Goal: Information Seeking & Learning: Learn about a topic

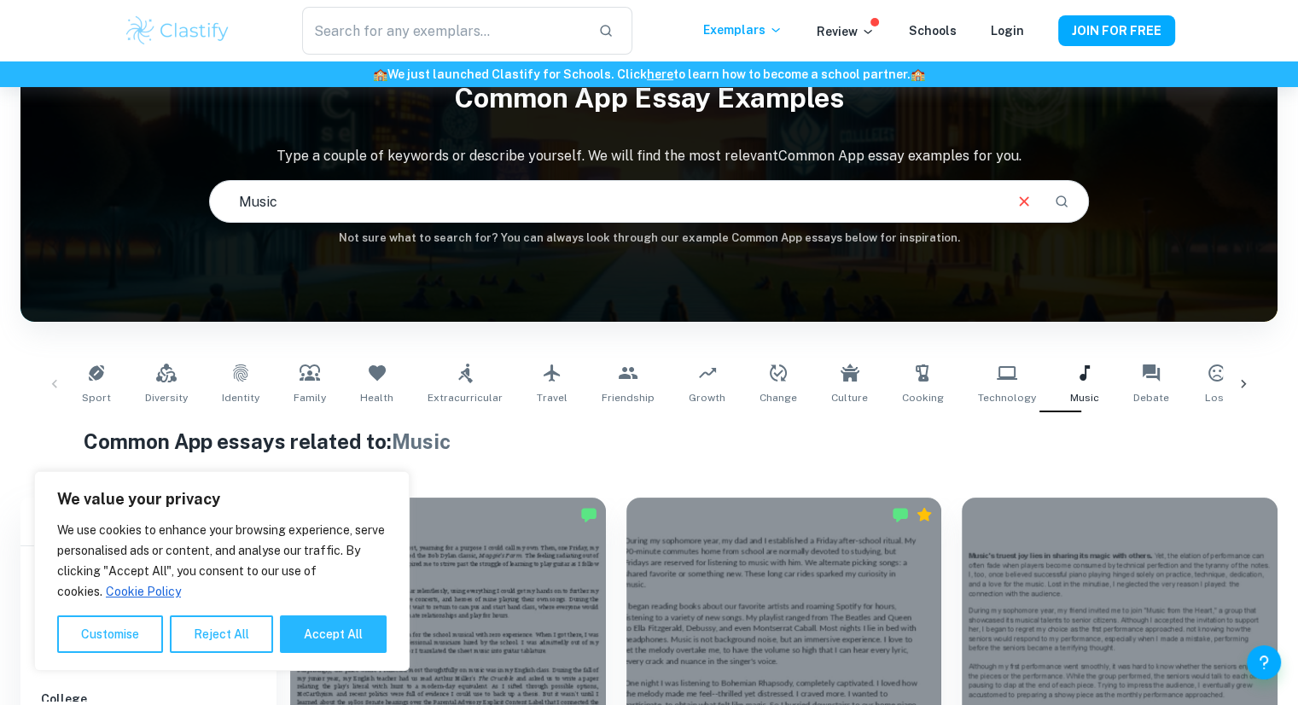
scroll to position [99, 0]
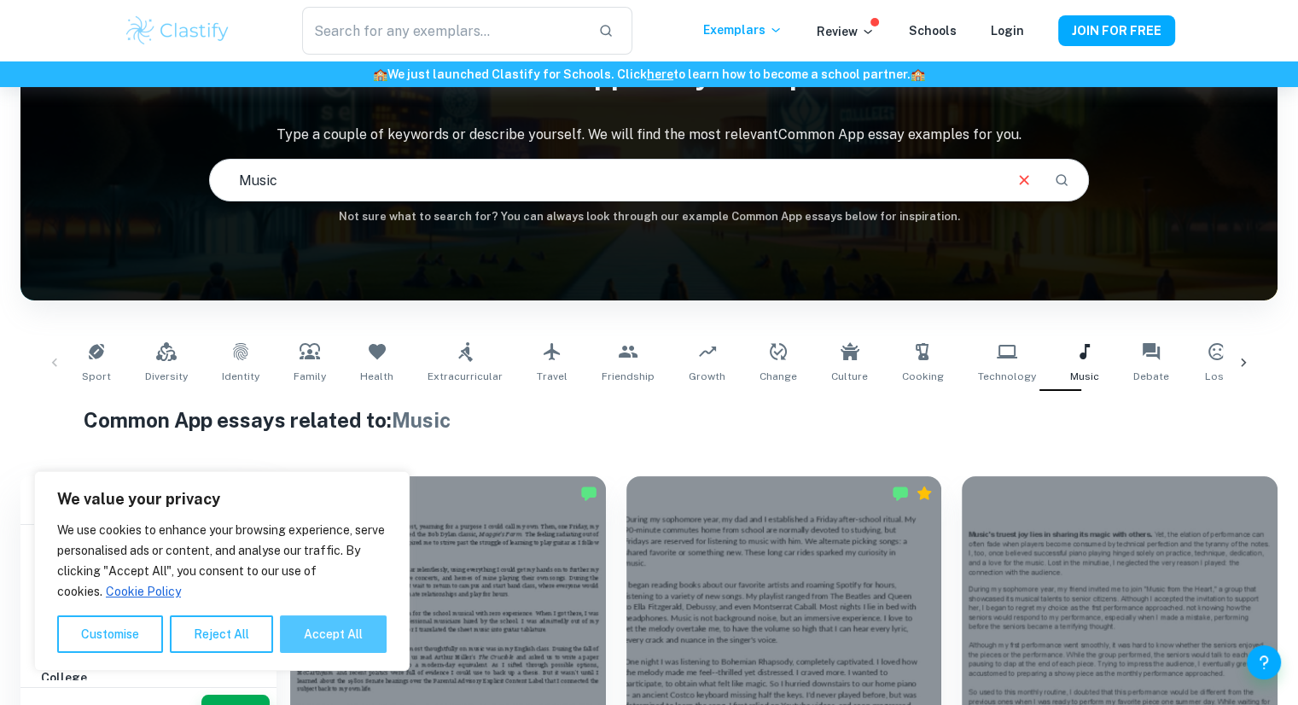
click at [309, 636] on button "Accept All" at bounding box center [333, 634] width 107 height 38
checkbox input "true"
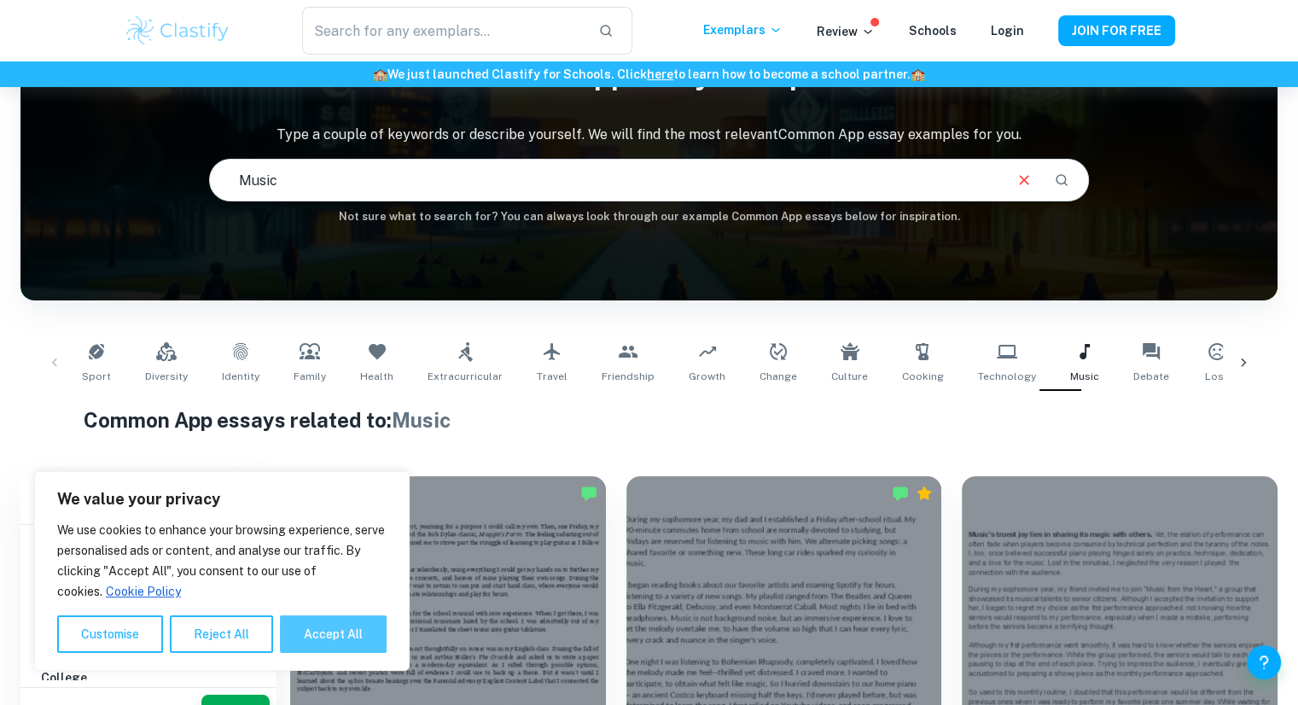
checkbox input "true"
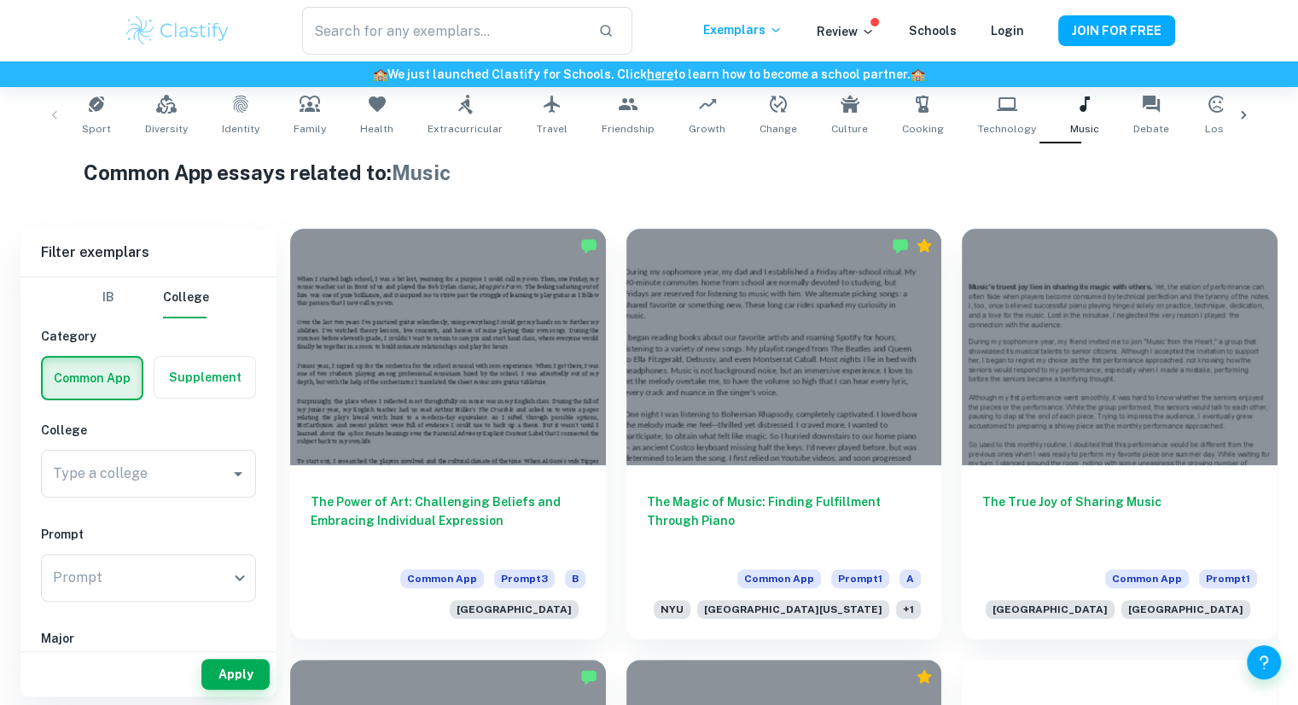
scroll to position [347, 0]
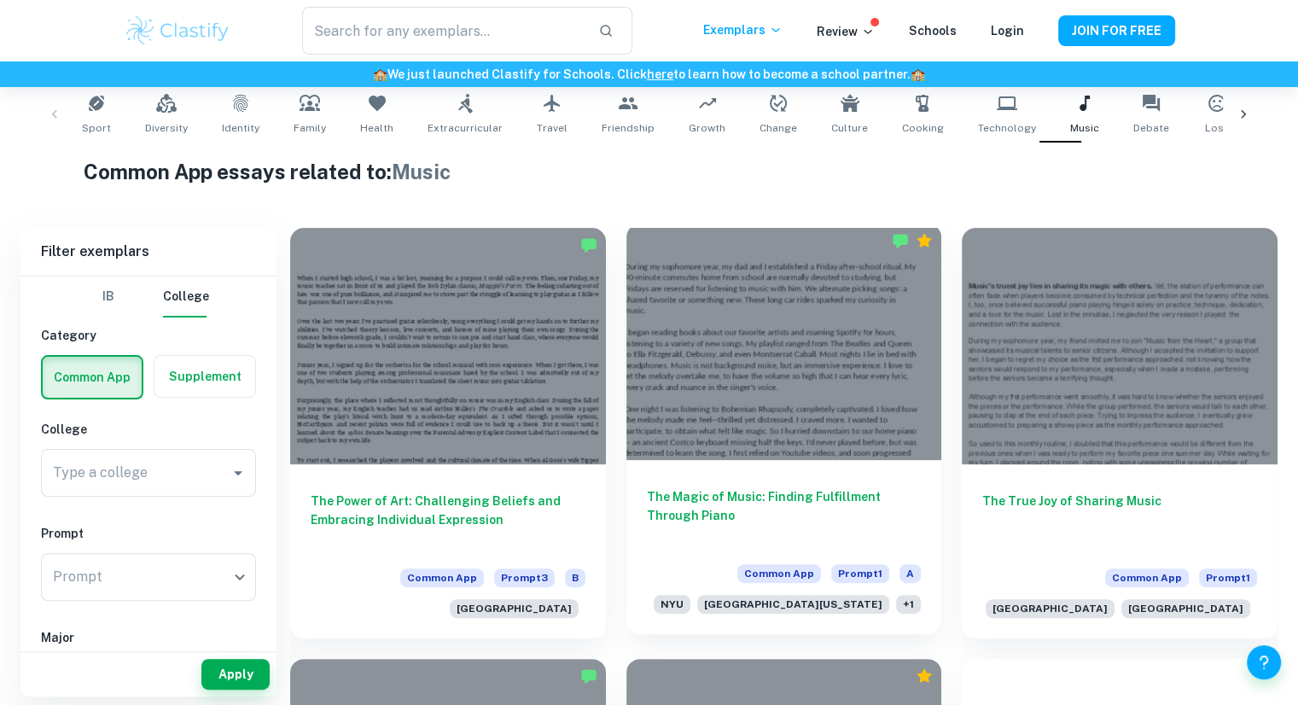
click at [659, 370] on div at bounding box center [784, 342] width 316 height 236
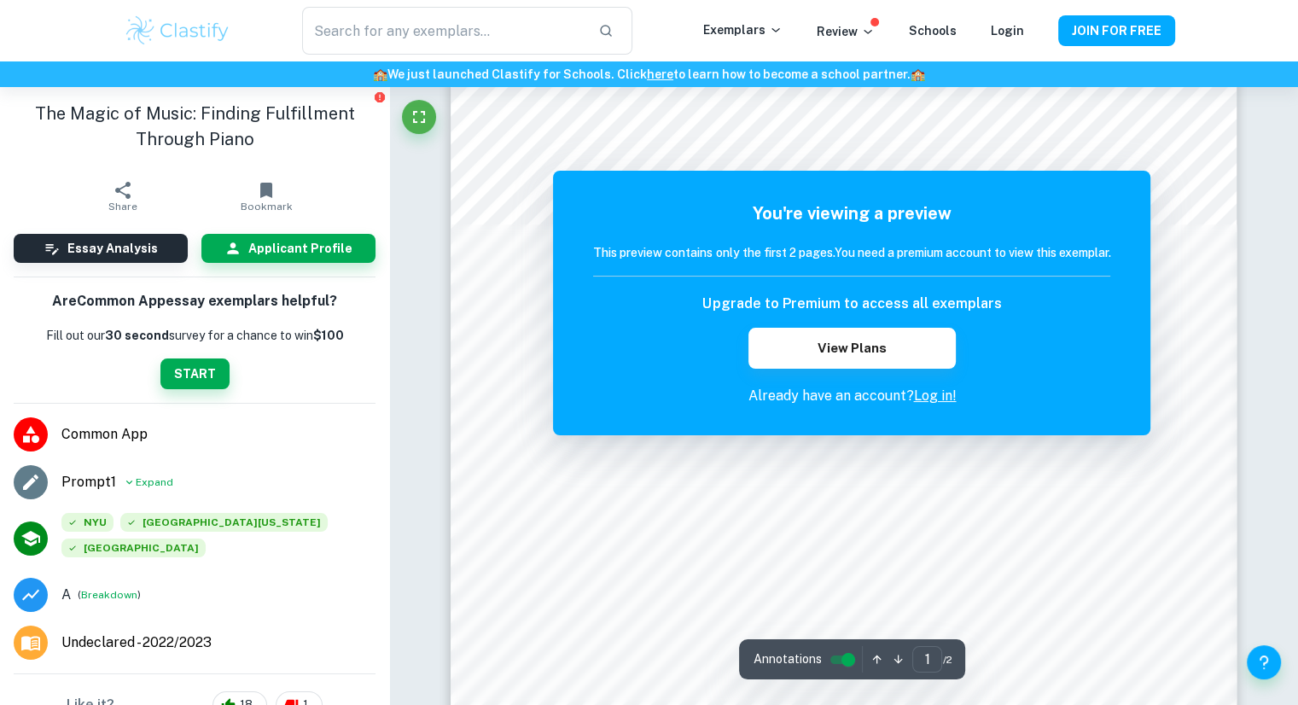
scroll to position [212, 0]
